Goal: Navigation & Orientation: Find specific page/section

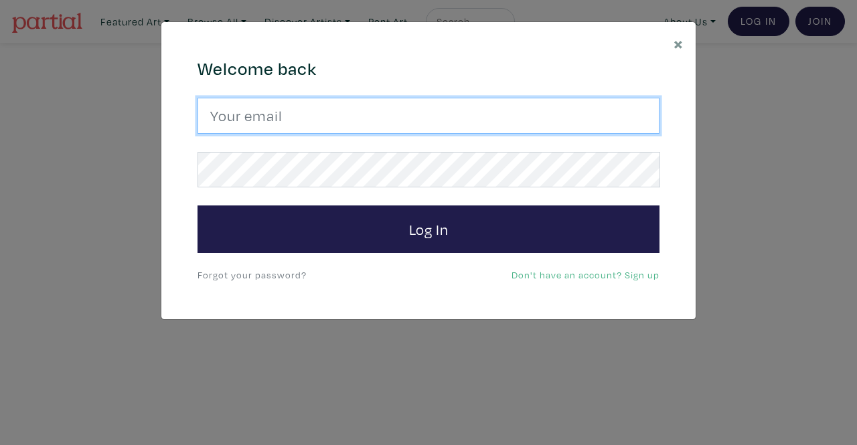
click at [248, 119] on input "email" at bounding box center [429, 116] width 462 height 36
type input "[EMAIL_ADDRESS][DOMAIN_NAME]"
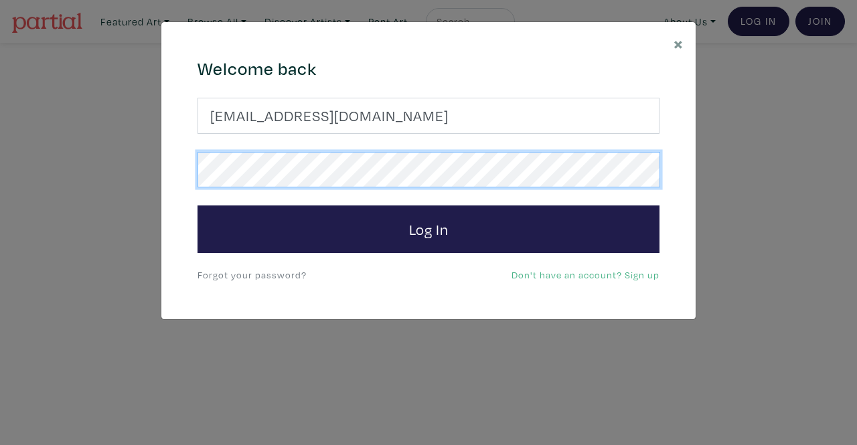
click at [198, 206] on button "Log In" at bounding box center [429, 230] width 462 height 48
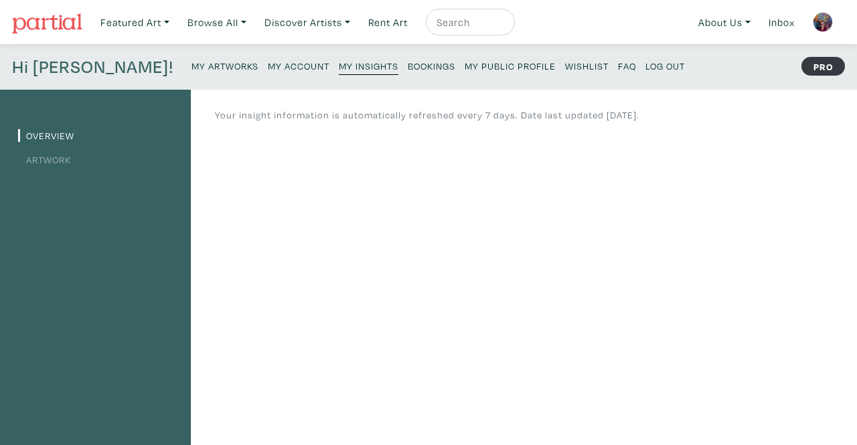
click at [465, 72] on link "My Public Profile" at bounding box center [510, 65] width 91 height 18
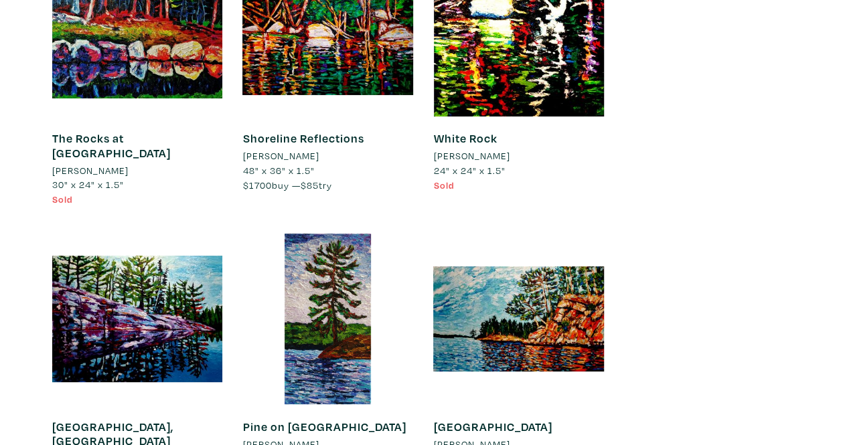
scroll to position [5023, 0]
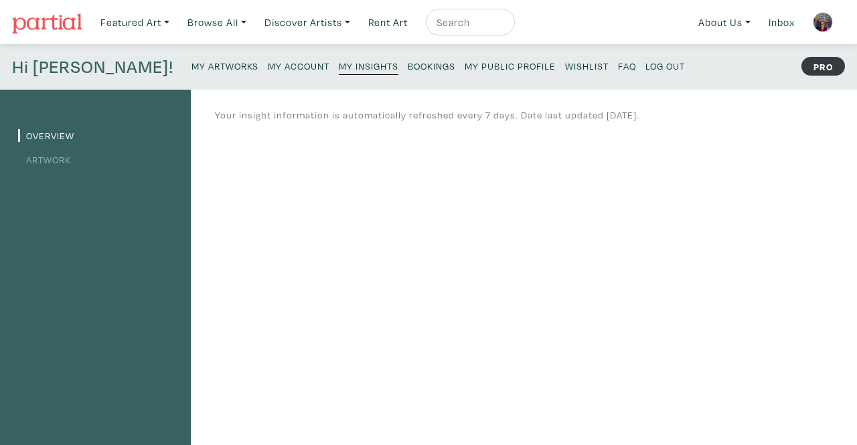
click at [192, 62] on small "My Artworks" at bounding box center [225, 66] width 67 height 13
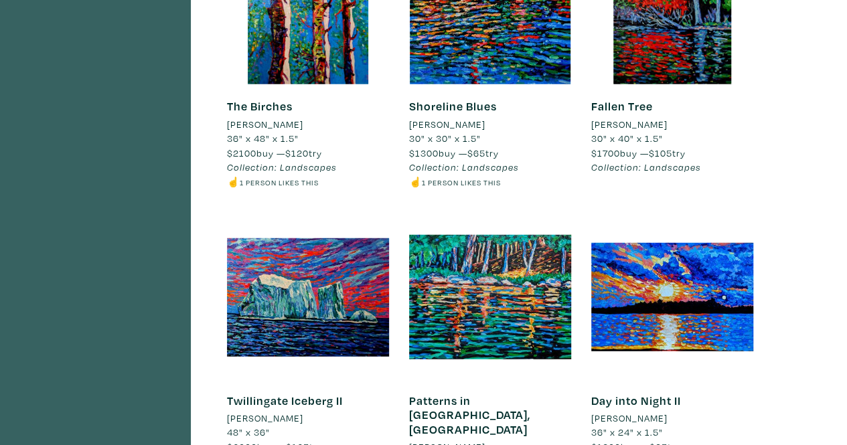
scroll to position [1942, 0]
